Goal: Task Accomplishment & Management: Use online tool/utility

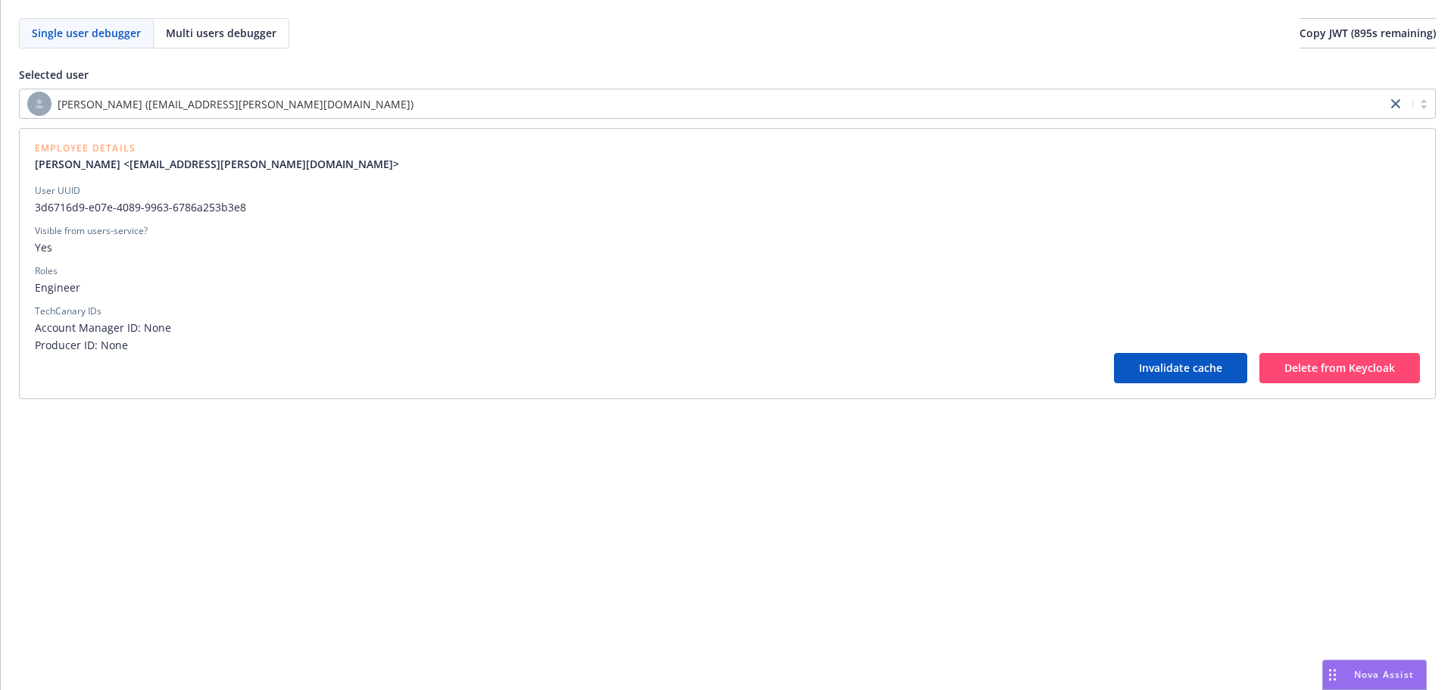
click at [419, 110] on div "[PERSON_NAME] ([EMAIL_ADDRESS][PERSON_NAME][DOMAIN_NAME])" at bounding box center [702, 104] width 1351 height 24
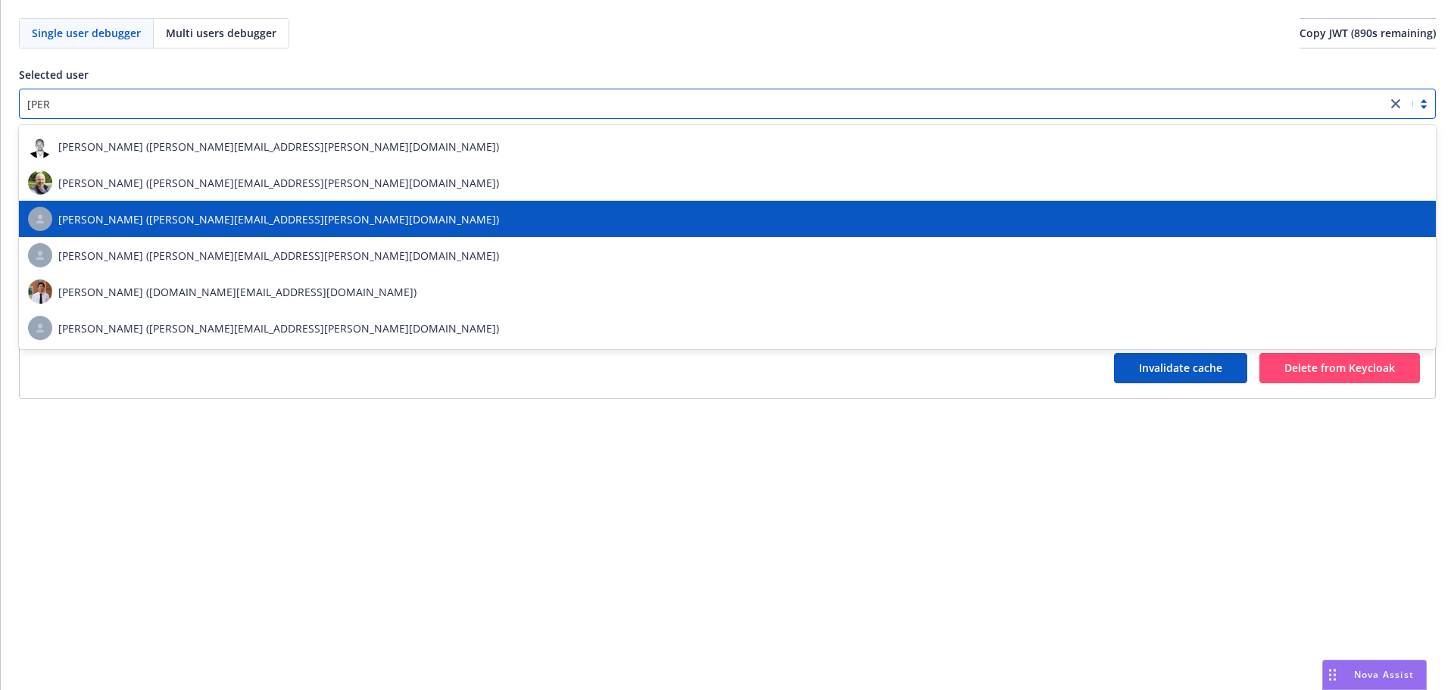
type input "[PERSON_NAME]"
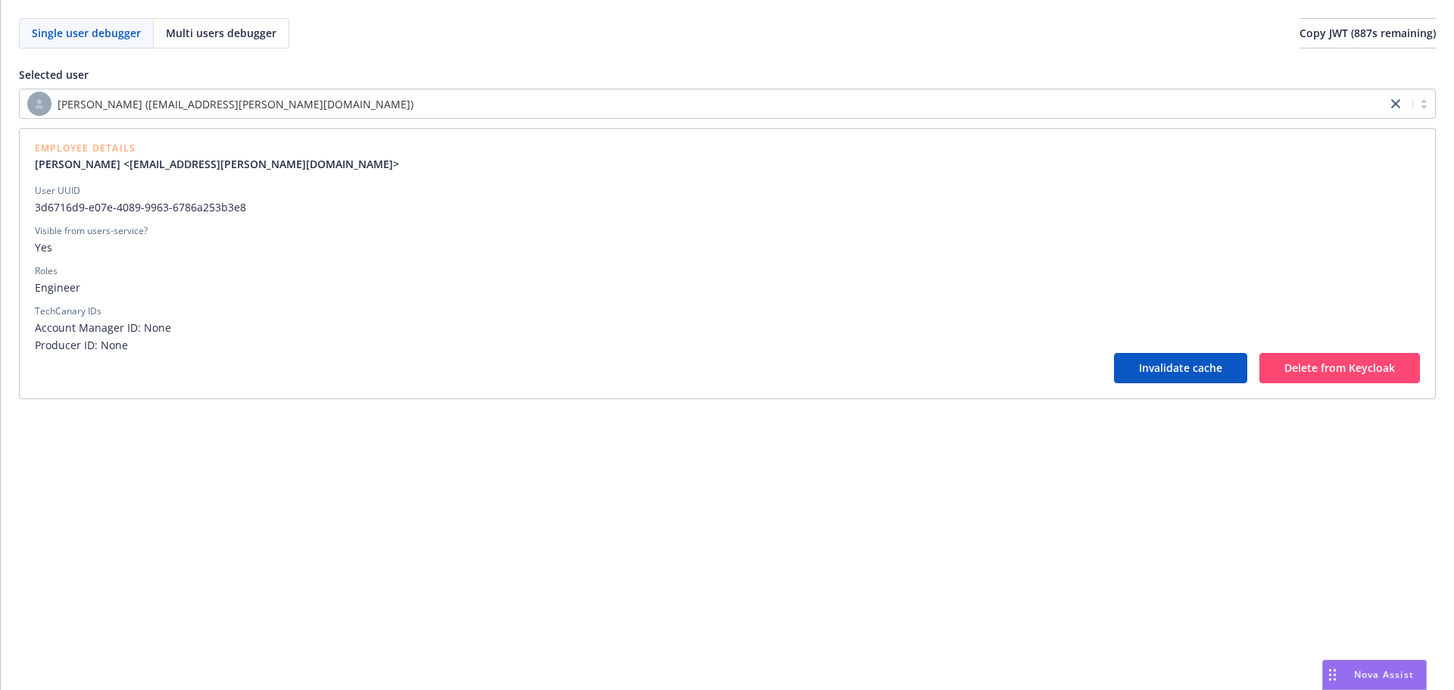
click at [215, 594] on div "Single user debugger Multi users debugger Copy JWT ( 887 s remaining) Selected …" at bounding box center [727, 345] width 1453 height 690
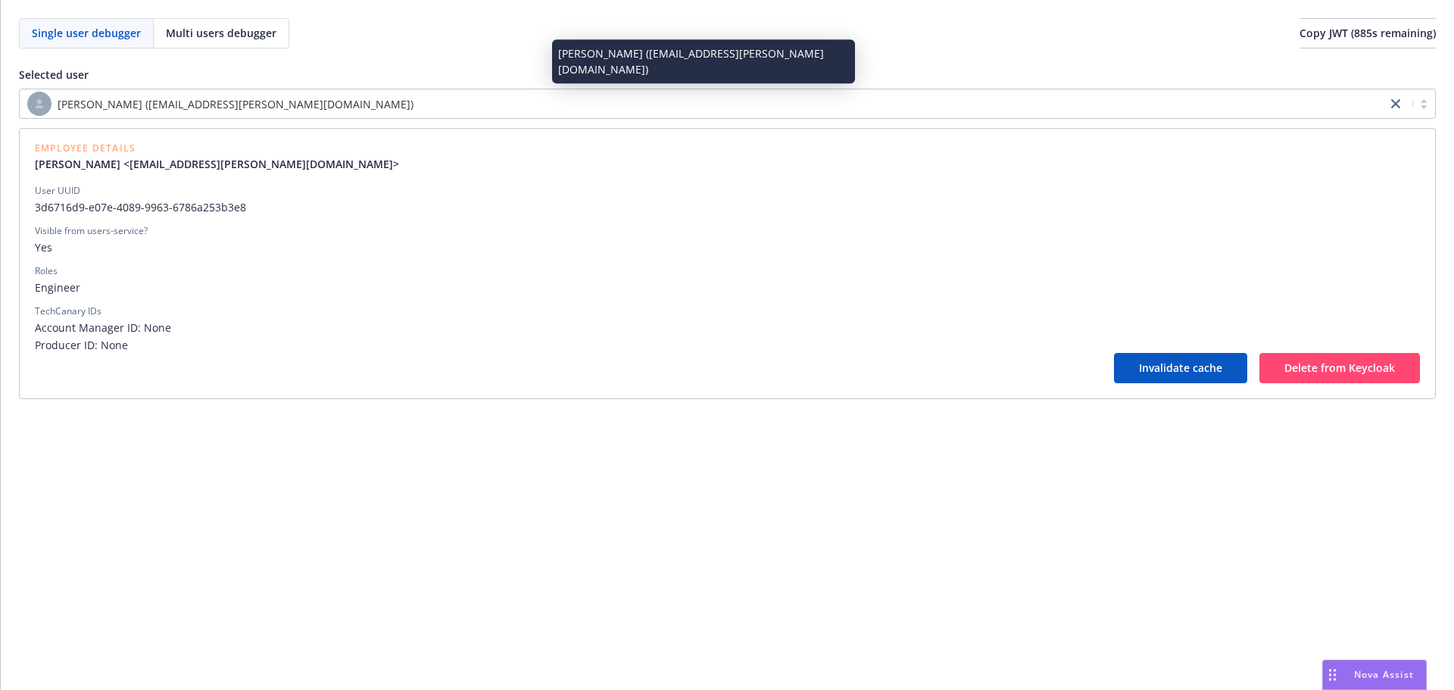
click at [207, 105] on span "[PERSON_NAME] ([EMAIL_ADDRESS][PERSON_NAME][DOMAIN_NAME])" at bounding box center [236, 104] width 356 height 16
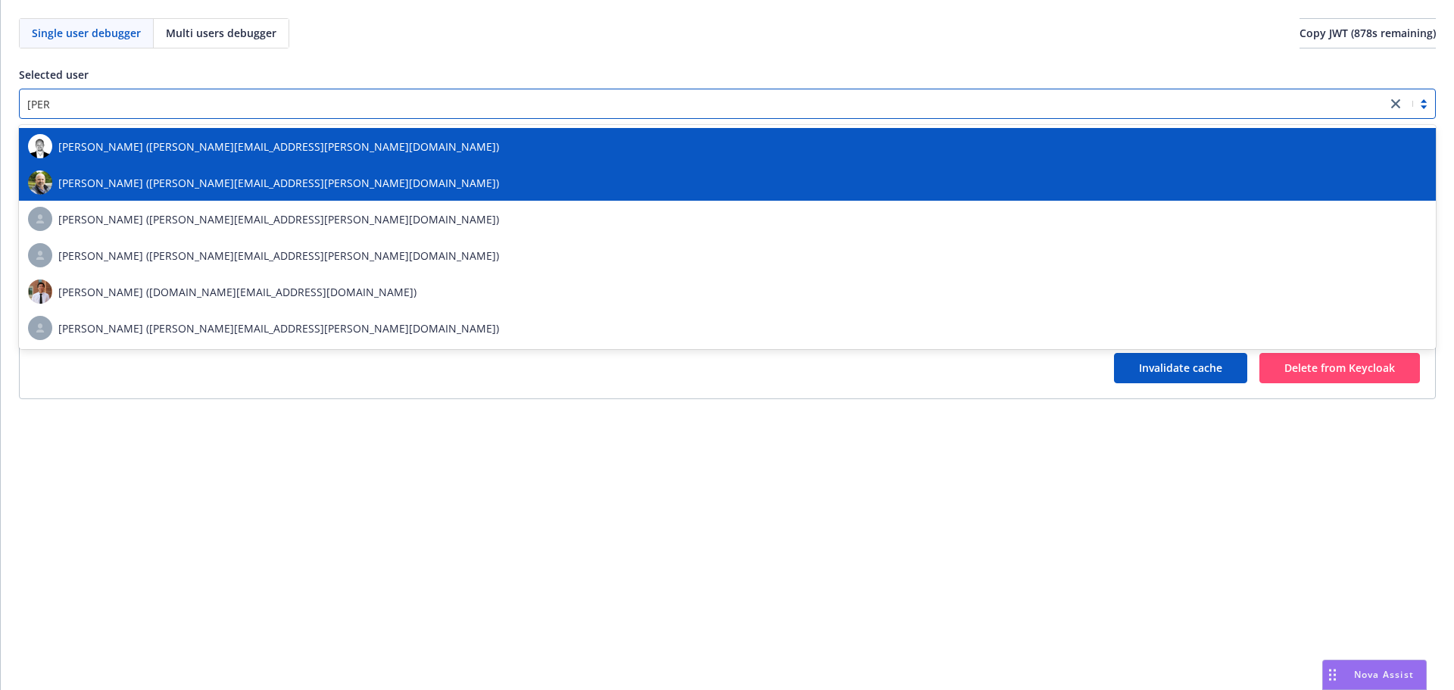
type input "[PERSON_NAME]"
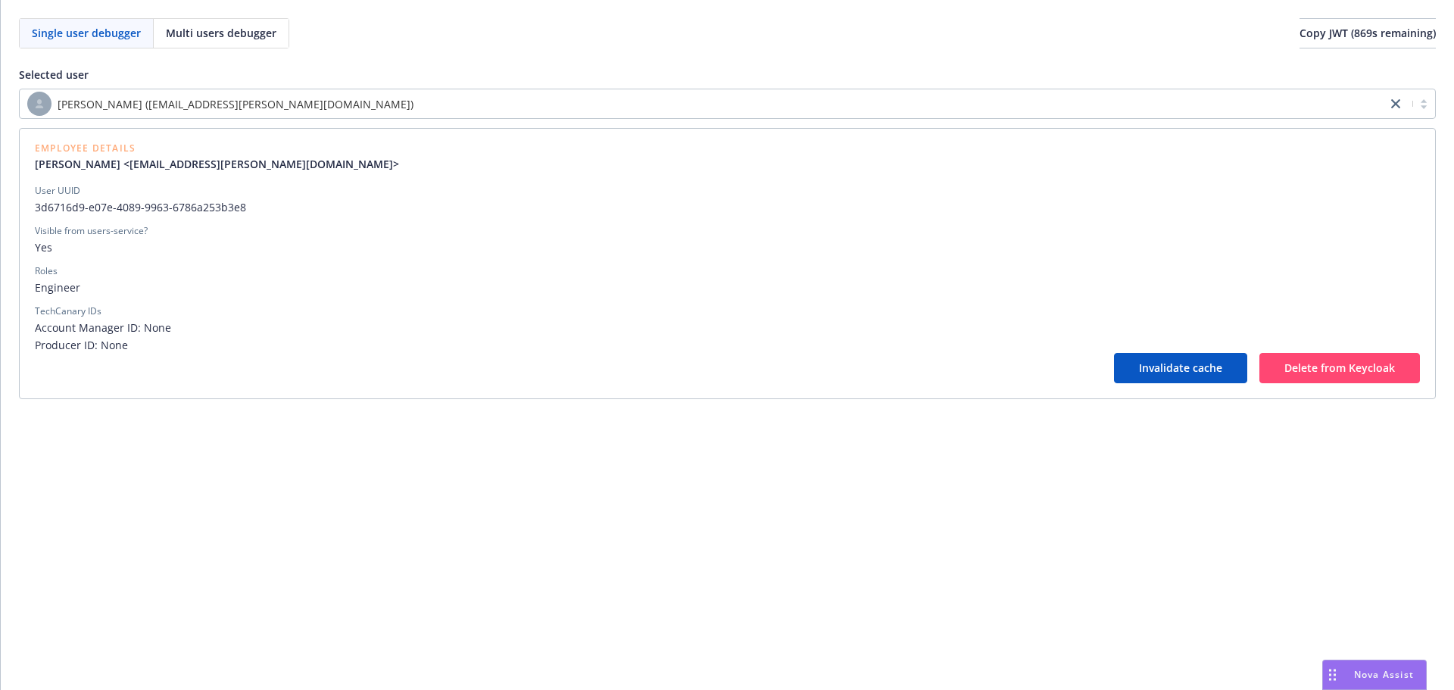
click at [309, 298] on div "User UUID 3d6716d9-e07e-4089-9963-6786a253b3e8 Visible from users-service? Yes …" at bounding box center [727, 268] width 1385 height 169
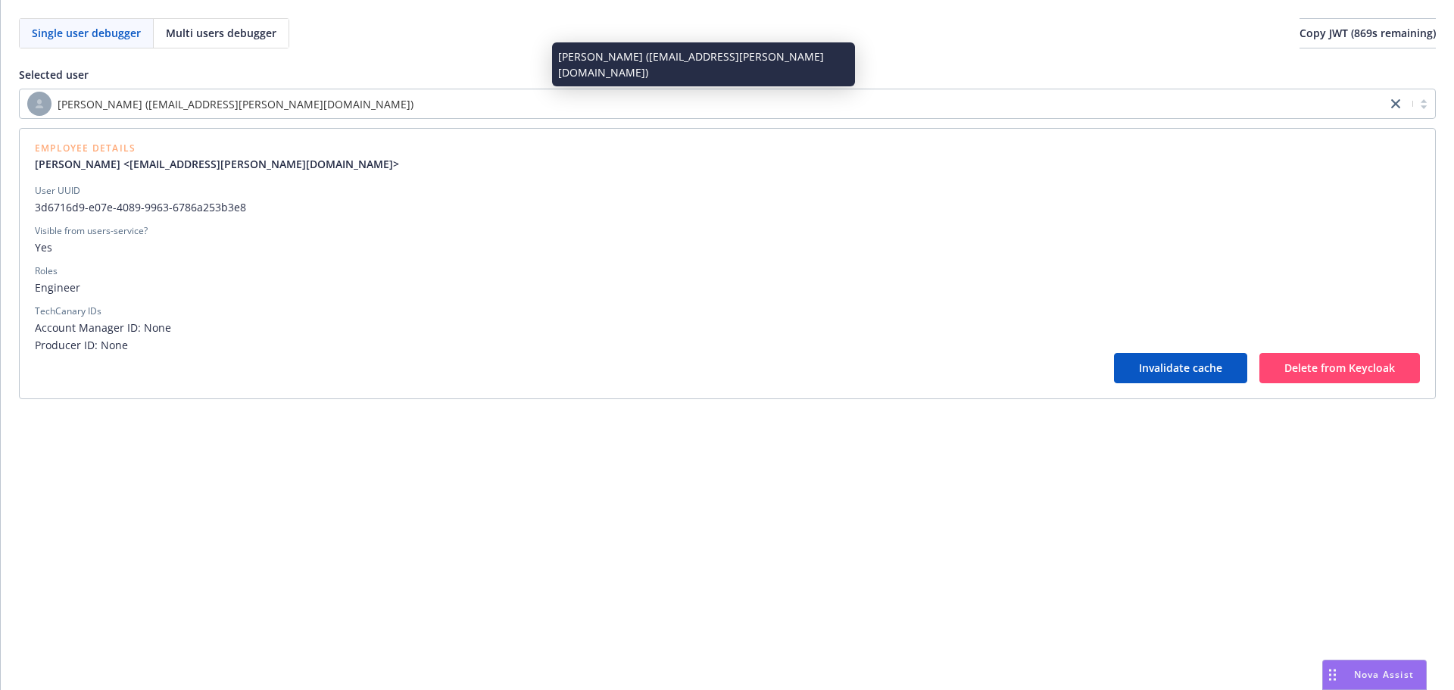
click at [164, 104] on span "[PERSON_NAME] ([EMAIL_ADDRESS][PERSON_NAME][DOMAIN_NAME])" at bounding box center [236, 104] width 356 height 16
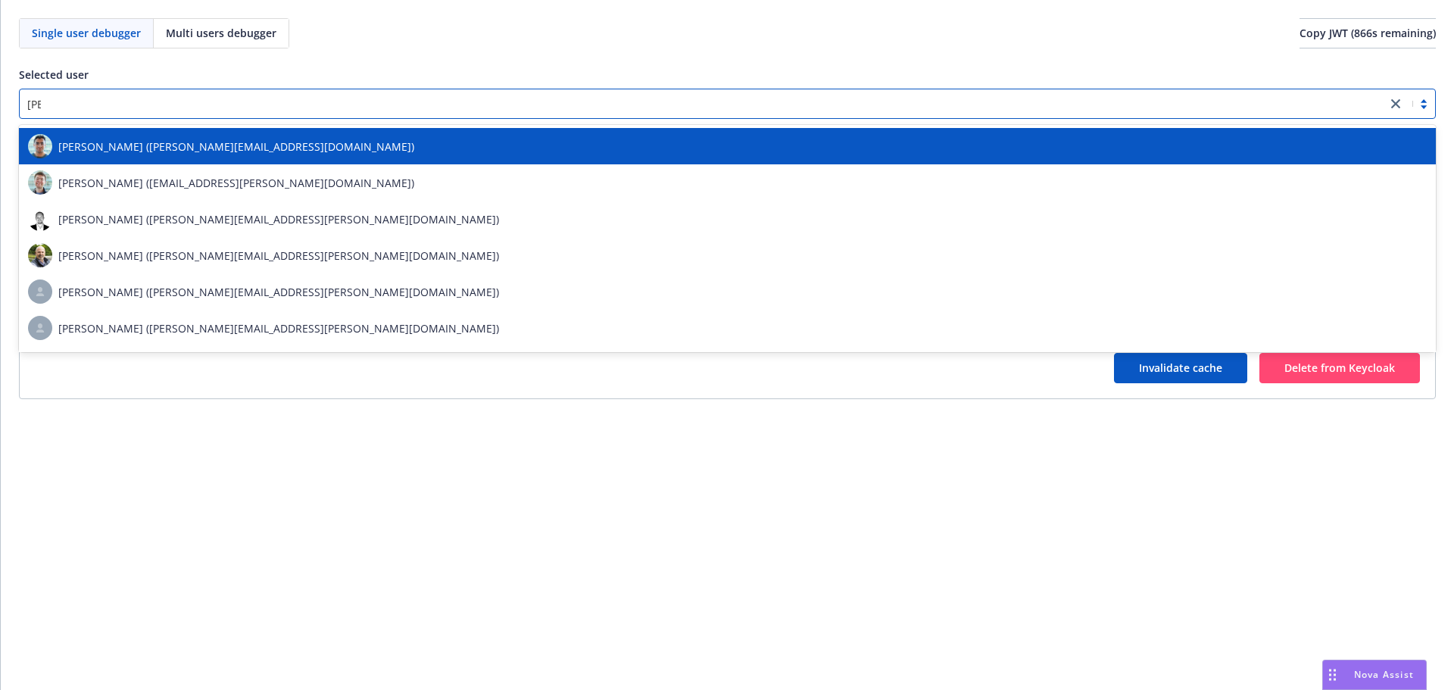
type input "[PERSON_NAME]"
click at [188, 213] on span "[PERSON_NAME] ([PERSON_NAME][EMAIL_ADDRESS][PERSON_NAME][DOMAIN_NAME])" at bounding box center [278, 219] width 441 height 16
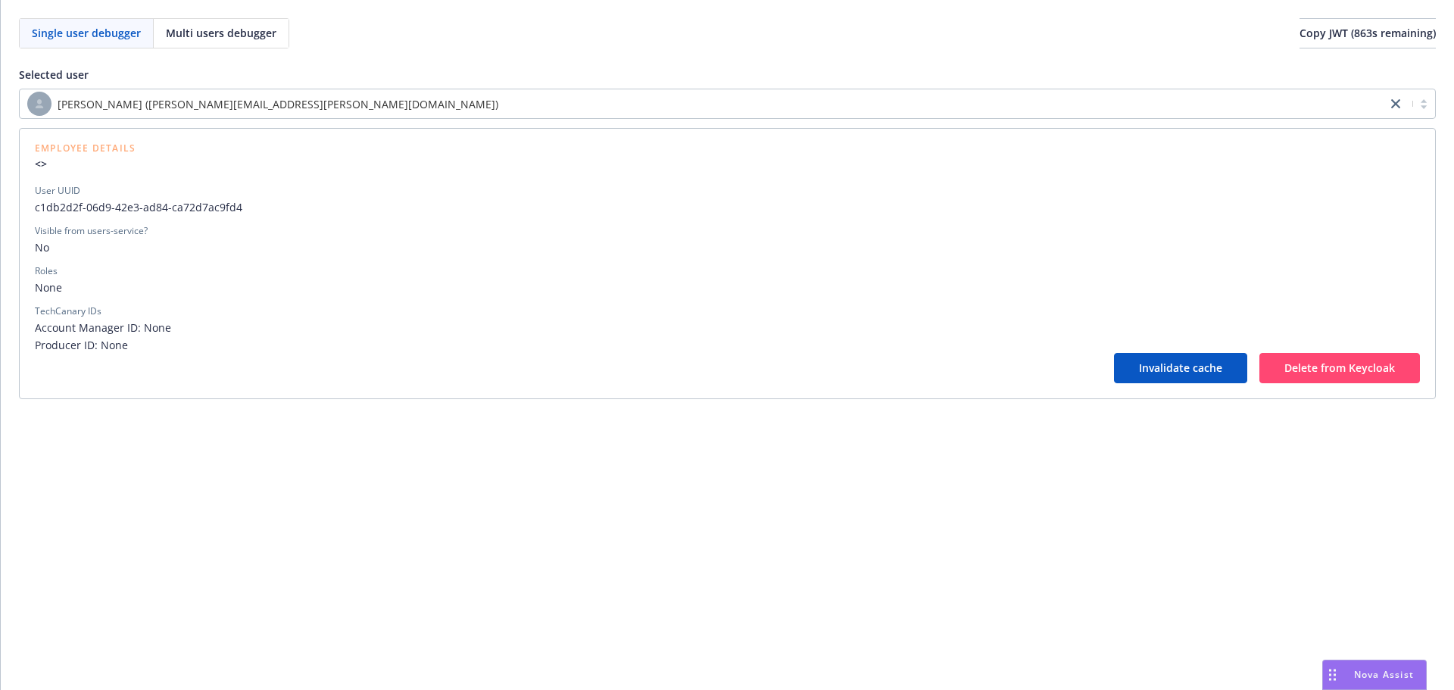
click at [174, 207] on span "c1db2d2f-06d9-42e3-ad84-ca72d7ac9fd4" at bounding box center [727, 207] width 1385 height 16
copy span "c1db2d2f-06d9-42e3-ad84-ca72d7ac9fd4"
click at [620, 432] on div "Single user debugger Multi users debugger Copy JWT ( 850 s remaining) Selected …" at bounding box center [727, 345] width 1453 height 690
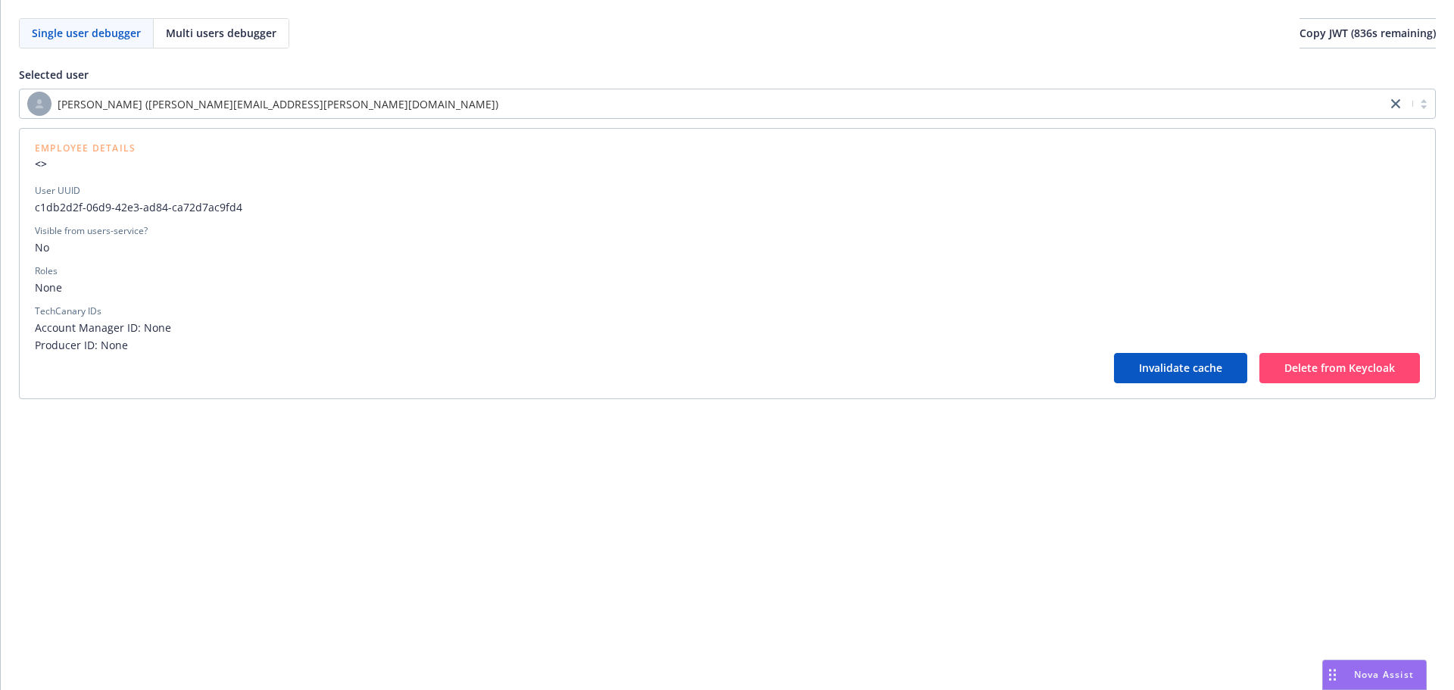
click at [244, 119] on div "[PERSON_NAME] ([PERSON_NAME][EMAIL_ADDRESS][PERSON_NAME][DOMAIN_NAME]) Employee…" at bounding box center [727, 244] width 1416 height 310
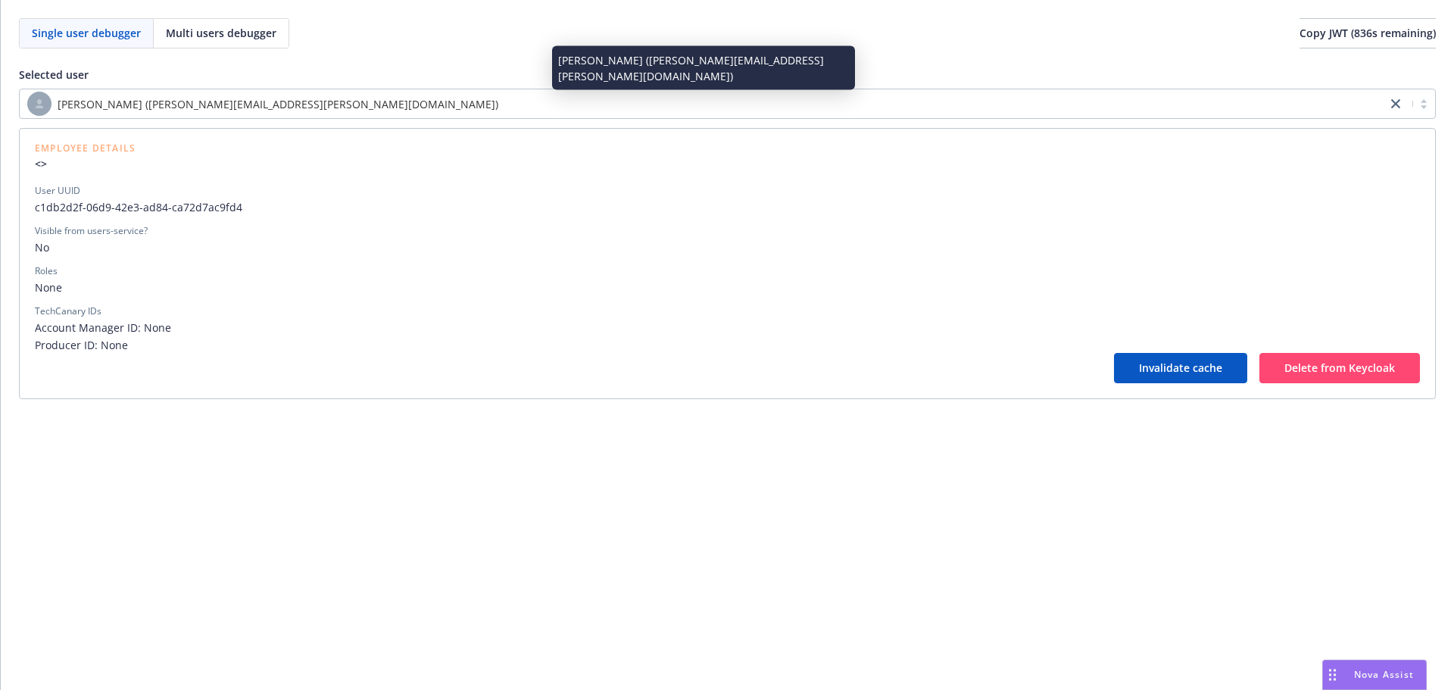
click at [235, 108] on span "[PERSON_NAME] ([PERSON_NAME][EMAIL_ADDRESS][PERSON_NAME][DOMAIN_NAME])" at bounding box center [278, 104] width 441 height 16
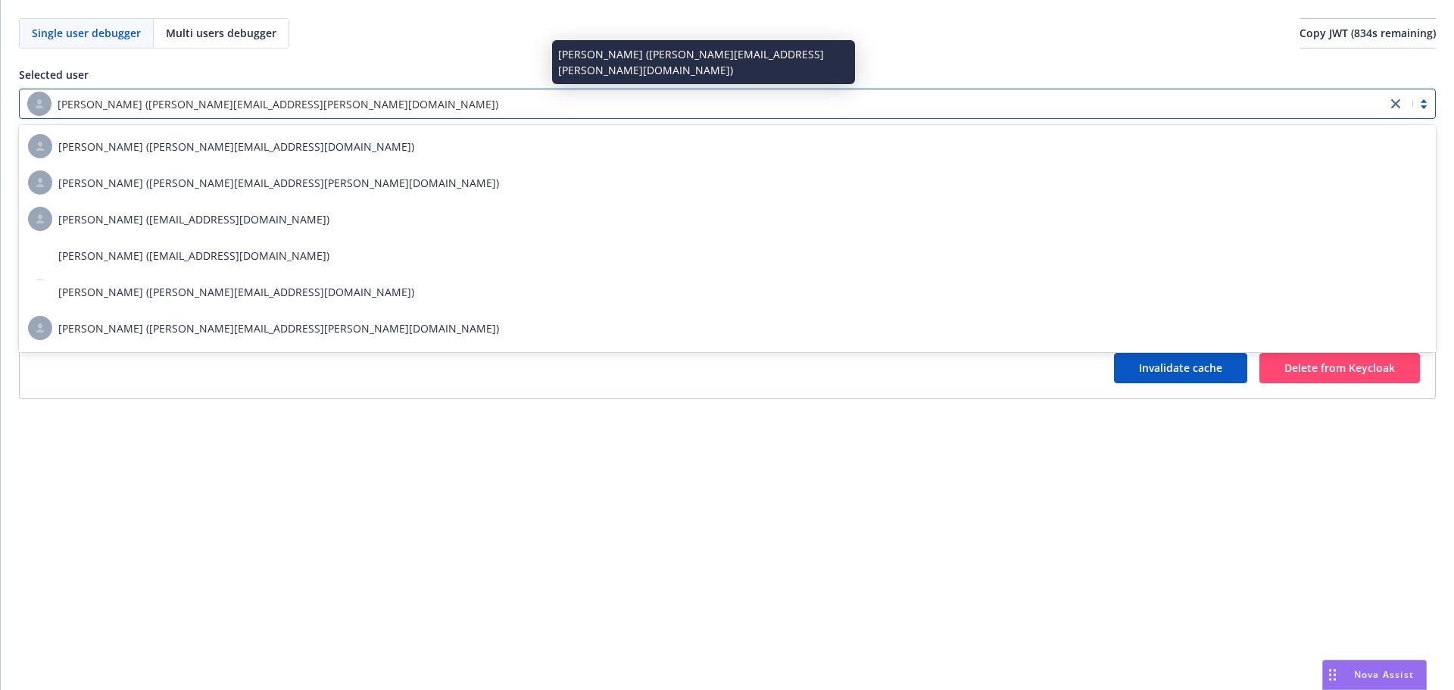
type input "j"
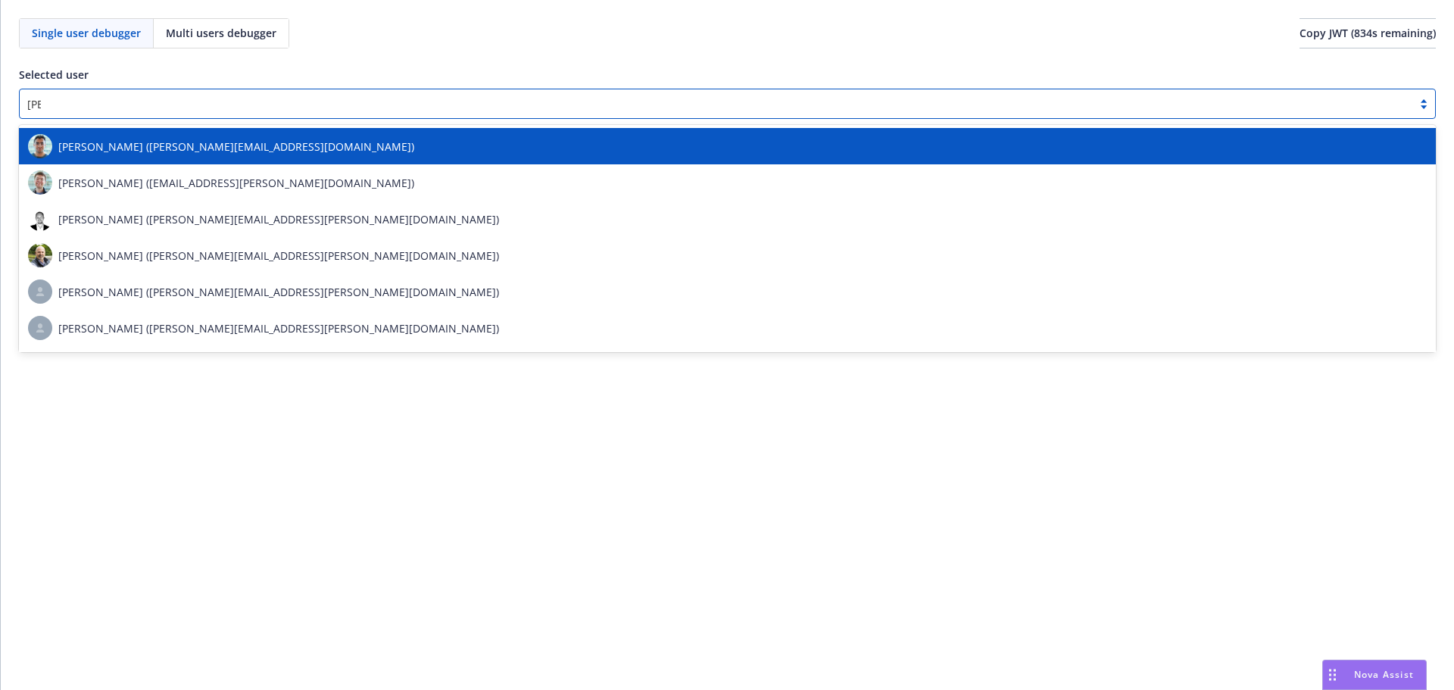
type input "[PERSON_NAME]"
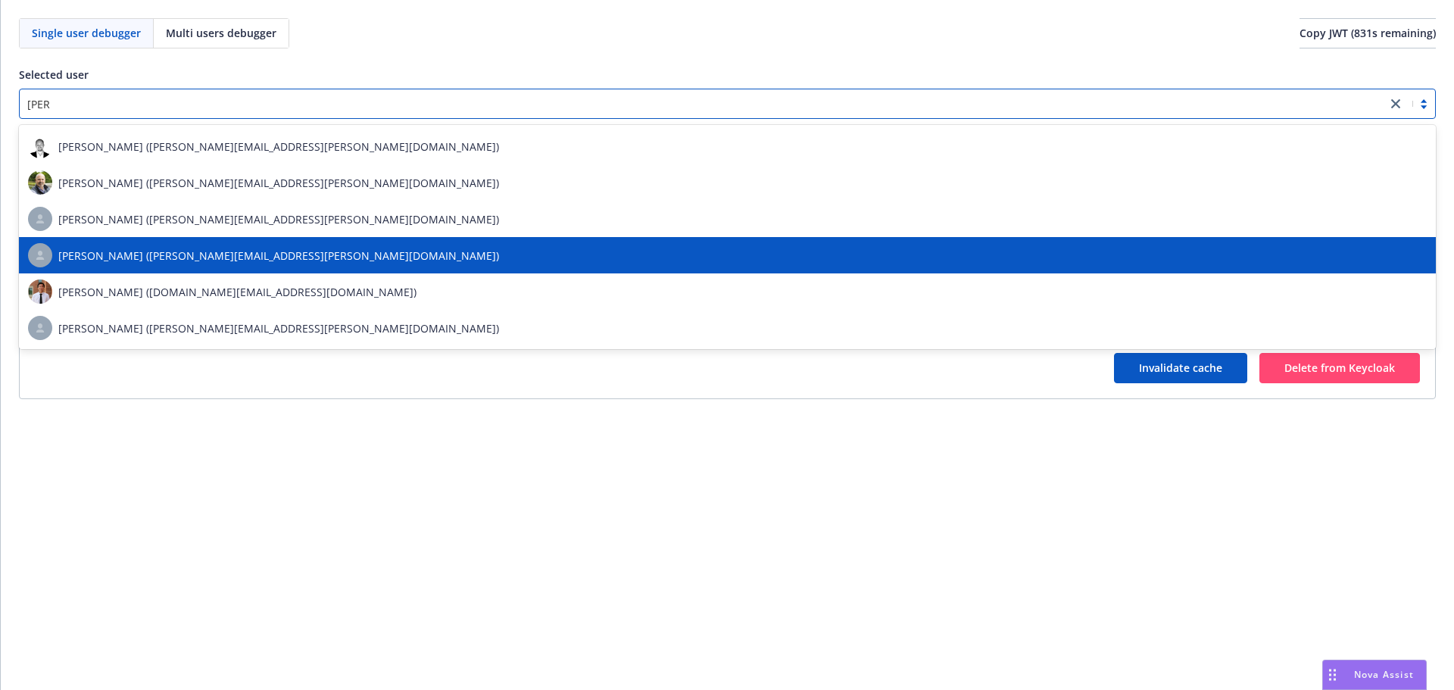
click at [231, 243] on div "[PERSON_NAME] ([PERSON_NAME][EMAIL_ADDRESS][PERSON_NAME][DOMAIN_NAME])" at bounding box center [727, 255] width 1398 height 24
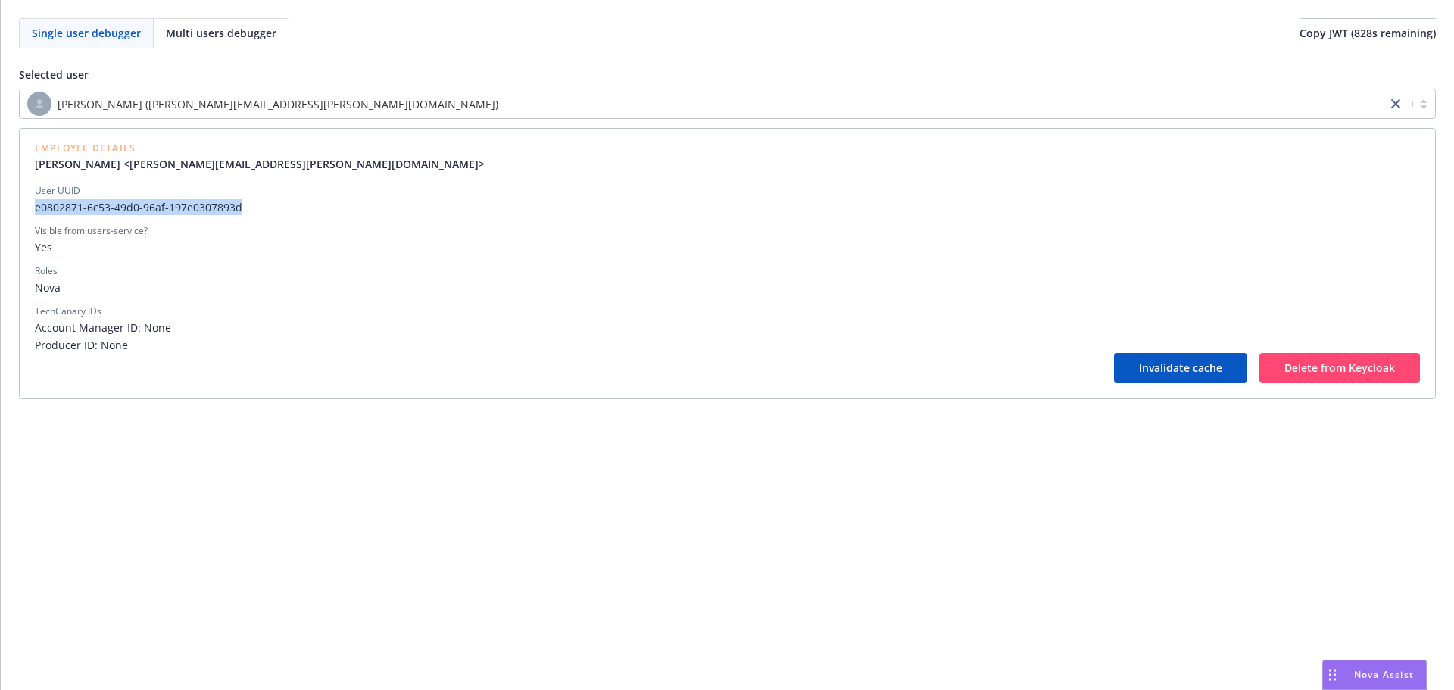
drag, startPoint x: 33, startPoint y: 207, endPoint x: 274, endPoint y: 206, distance: 240.7
click at [274, 206] on div "Employee Details [PERSON_NAME] <[PERSON_NAME][EMAIL_ADDRESS][PERSON_NAME][DOMAI…" at bounding box center [727, 263] width 1416 height 271
copy span "e0802871-6c53-49d0-96af-197e0307893d"
click at [249, 368] on div "Invalidate cache Delete from Keycloak" at bounding box center [727, 368] width 1385 height 30
